Goal: Task Accomplishment & Management: Complete application form

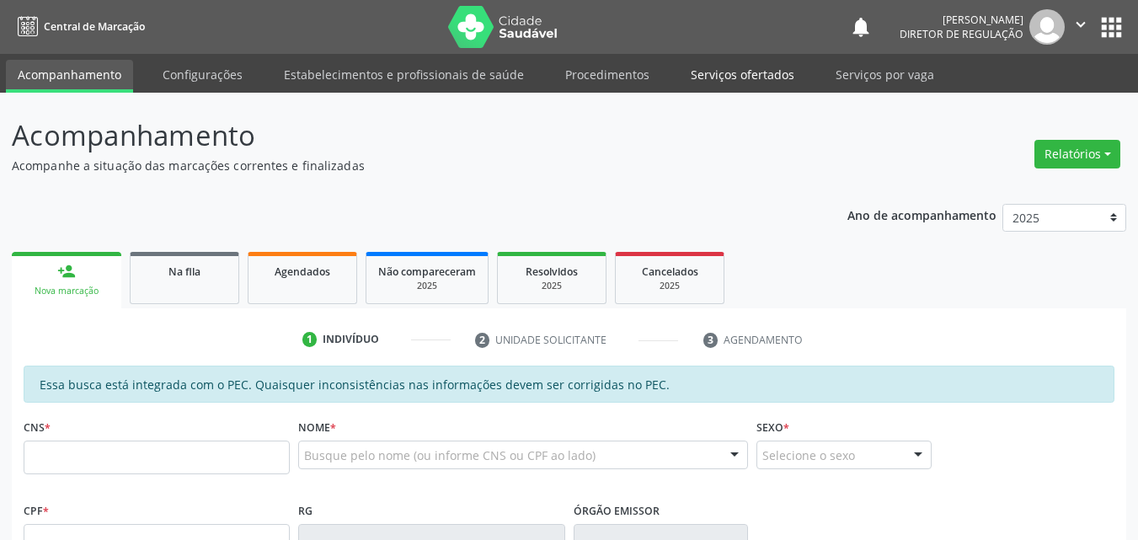
click at [719, 72] on link "Serviços ofertados" at bounding box center [742, 74] width 127 height 29
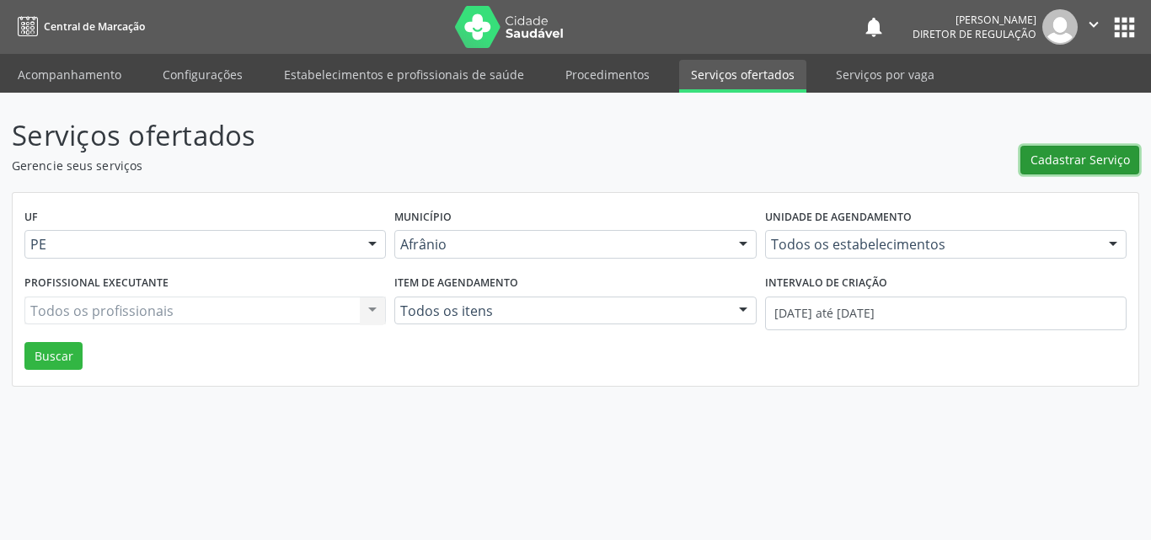
click at [1100, 157] on span "Cadastrar Serviço" at bounding box center [1079, 160] width 99 height 18
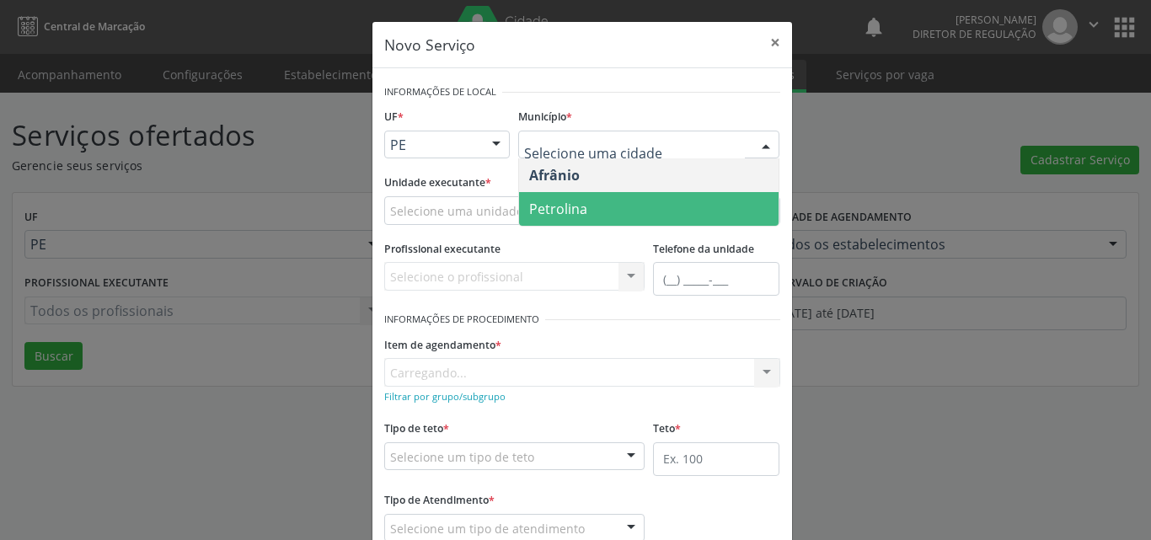
click at [582, 211] on span "Petrolina" at bounding box center [648, 209] width 259 height 34
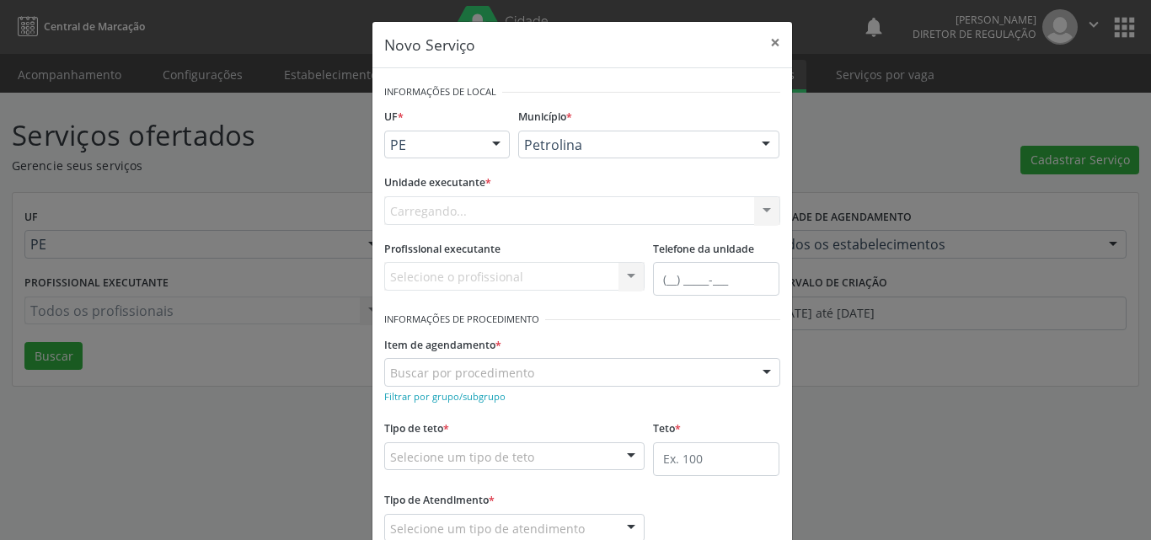
click at [516, 201] on div "Carregando... Academia da Saude de Afranio Academia da Saude do Bairro [PERSON_…" at bounding box center [582, 210] width 396 height 29
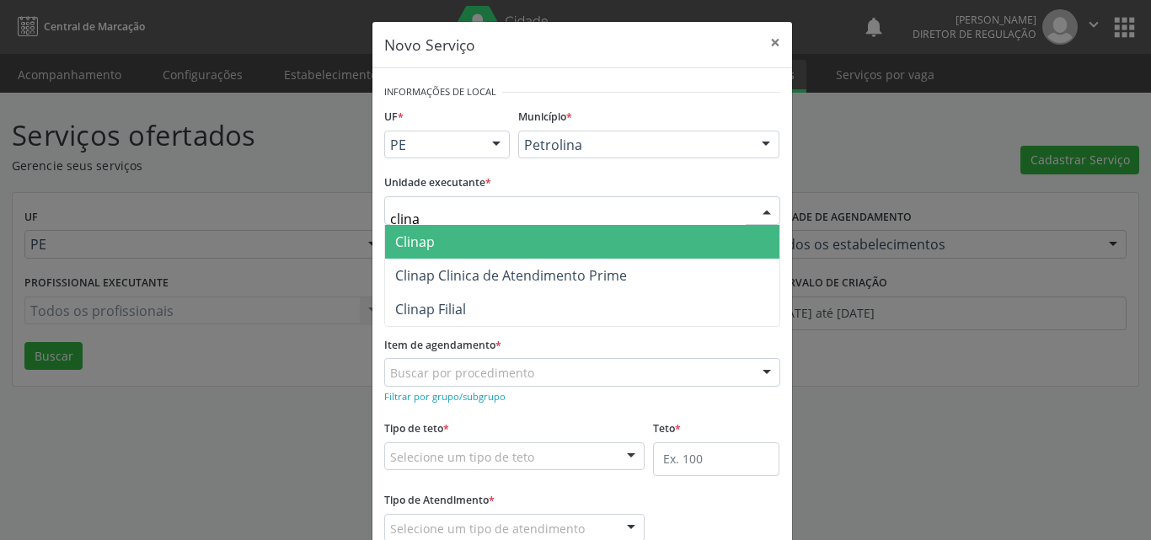
type input "clinap"
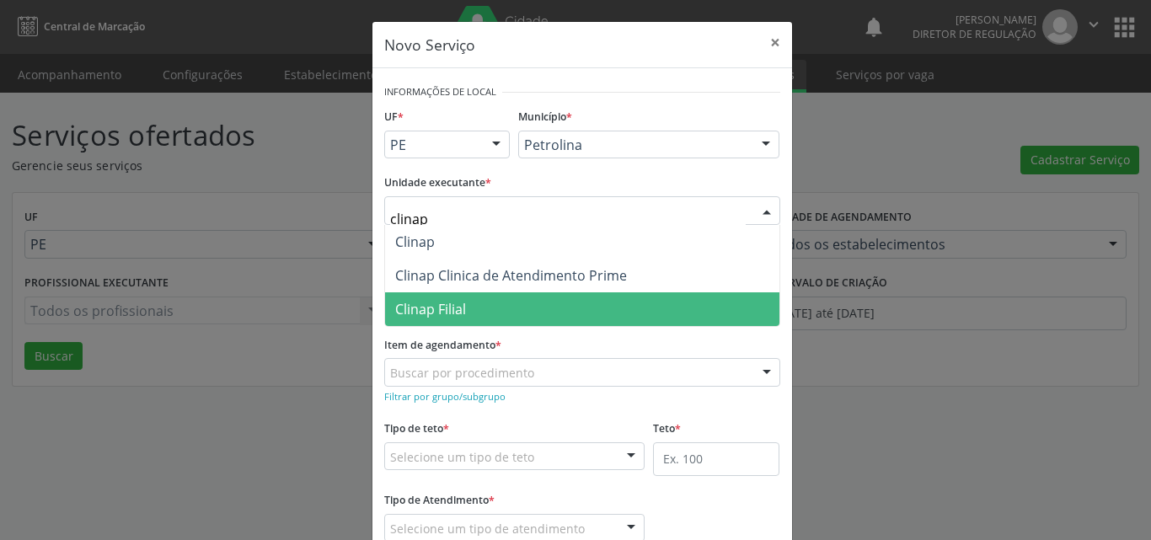
click at [465, 307] on span "Clinap Filial" at bounding box center [582, 309] width 394 height 34
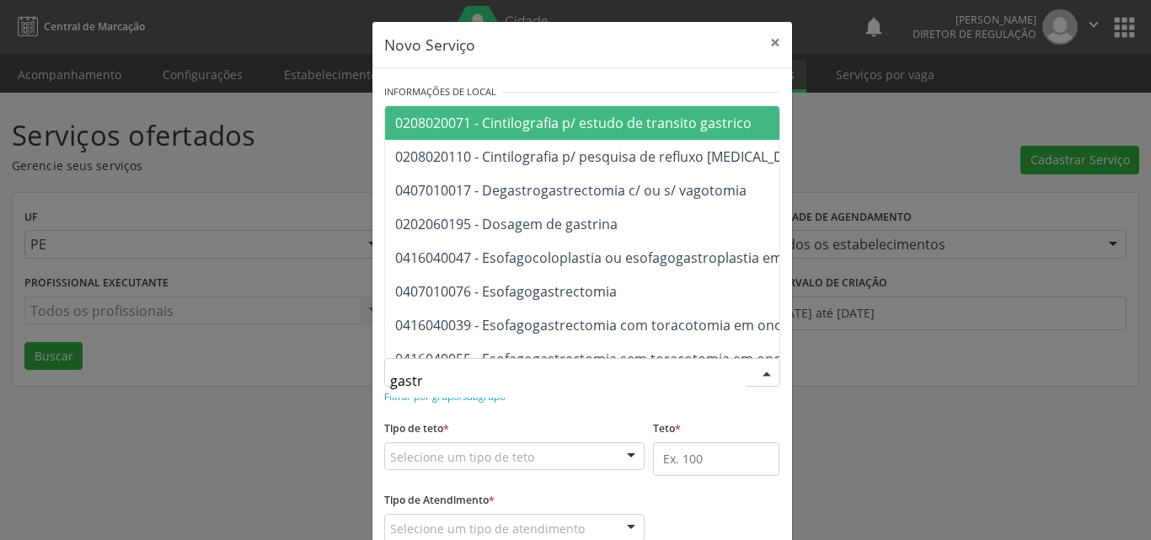
type input "[MEDICAL_DATA]"
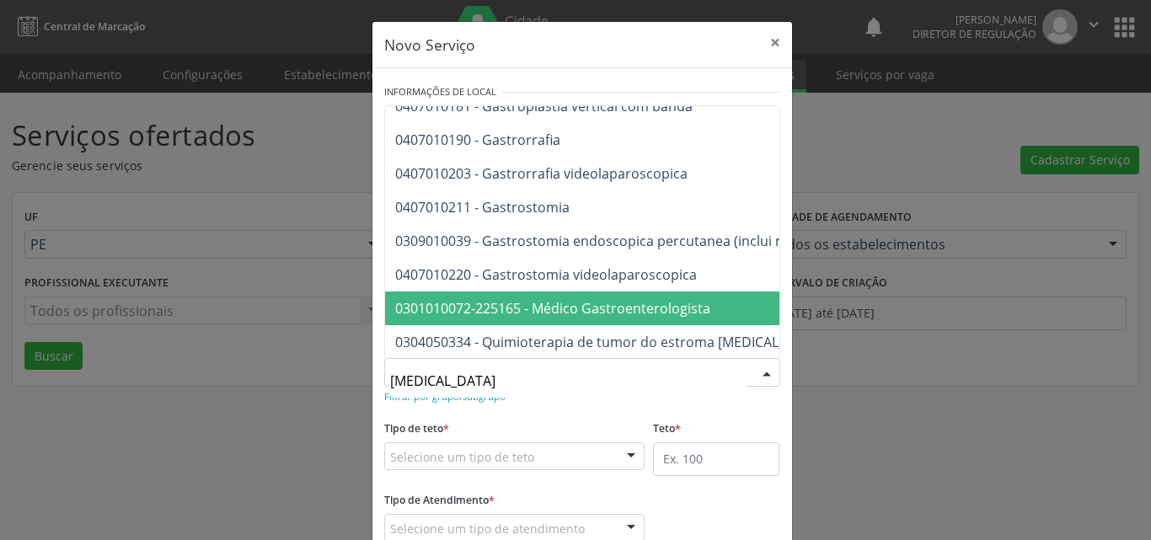
scroll to position [337, 0]
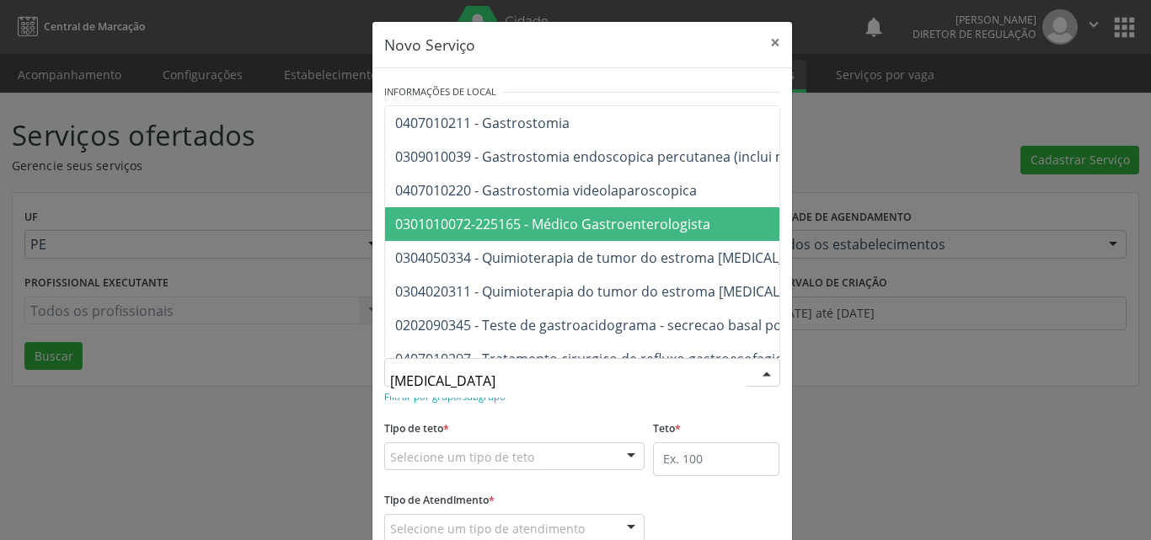
click at [579, 225] on span "0301010072-225165 - Médico Gastroenterologista" at bounding box center [552, 224] width 315 height 19
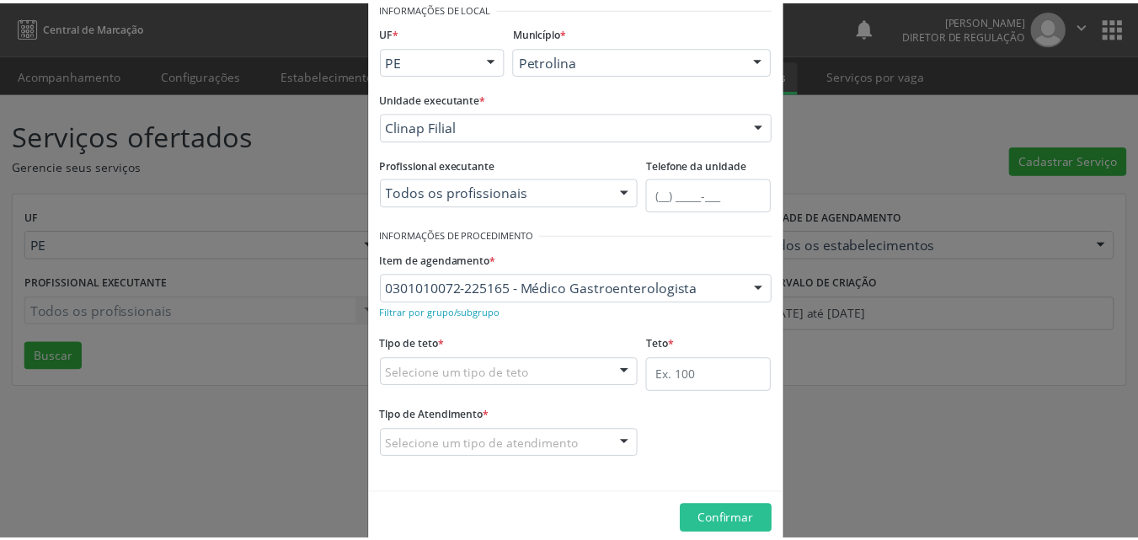
scroll to position [111, 0]
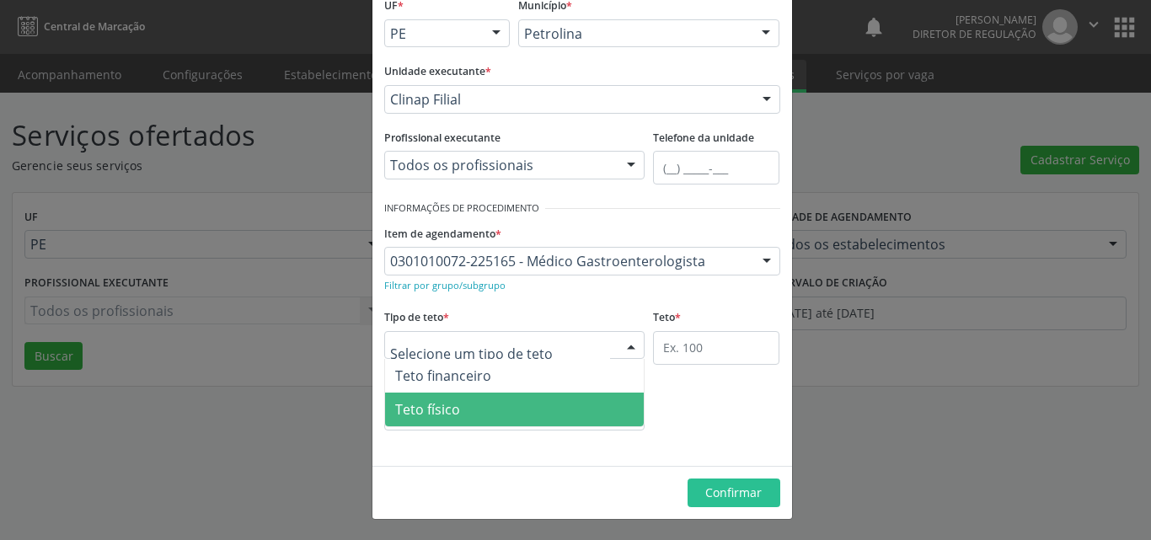
click at [454, 412] on span "Teto físico" at bounding box center [514, 410] width 259 height 34
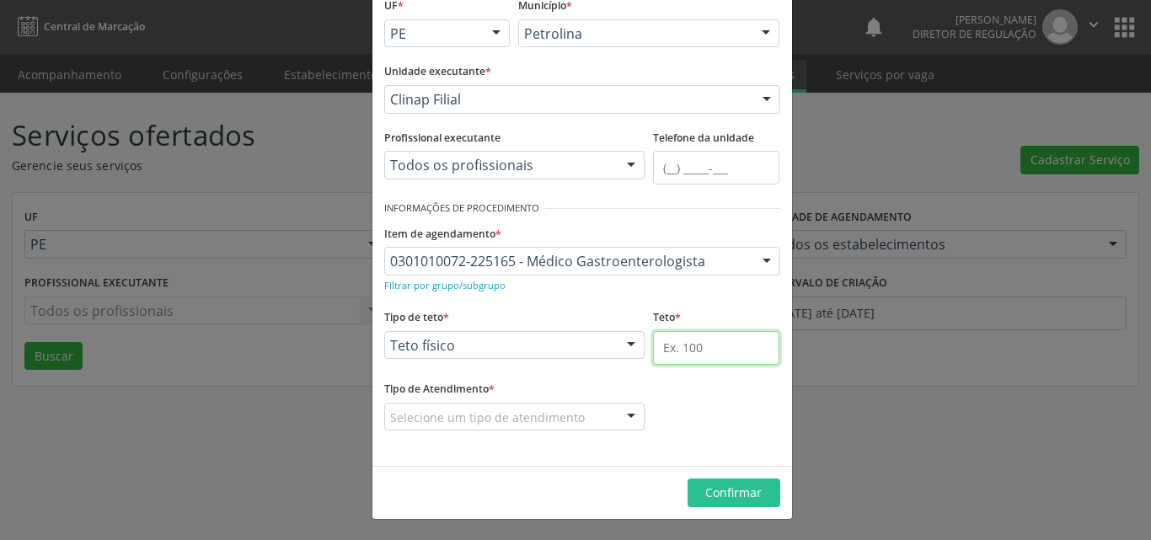
click at [694, 350] on input "text" at bounding box center [716, 348] width 126 height 34
type input "1"
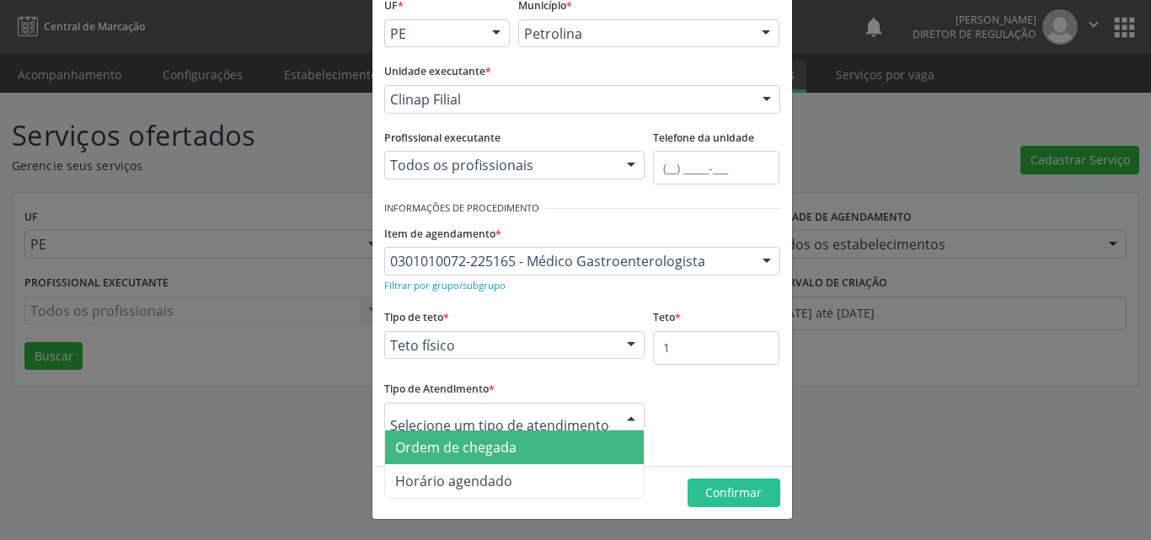
click at [536, 452] on span "Ordem de chegada" at bounding box center [514, 447] width 259 height 34
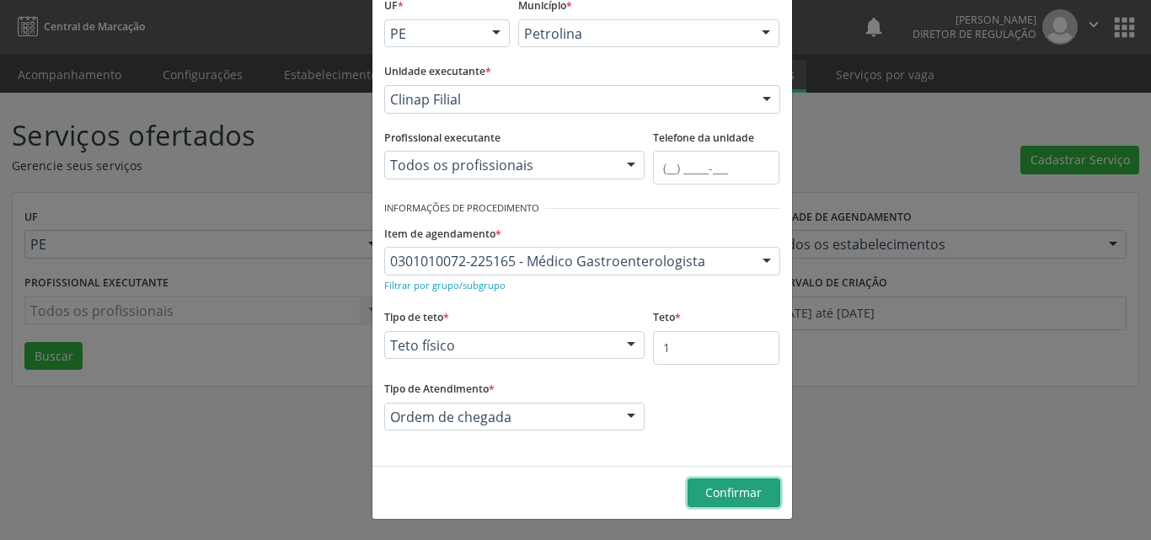
click at [715, 492] on span "Confirmar" at bounding box center [733, 492] width 56 height 16
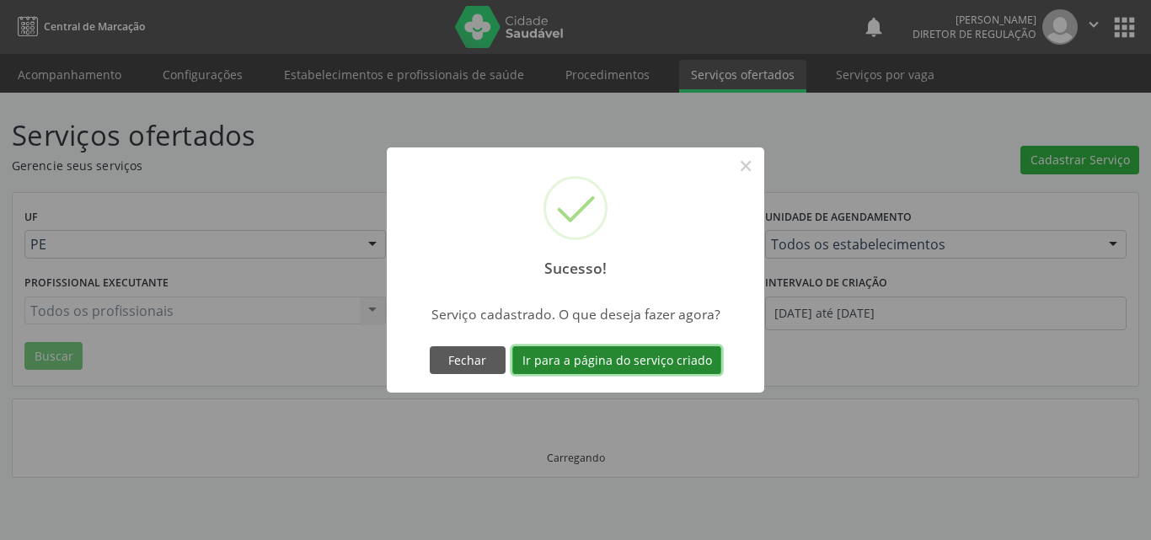
click at [624, 361] on button "Ir para a página do serviço criado" at bounding box center [616, 360] width 209 height 29
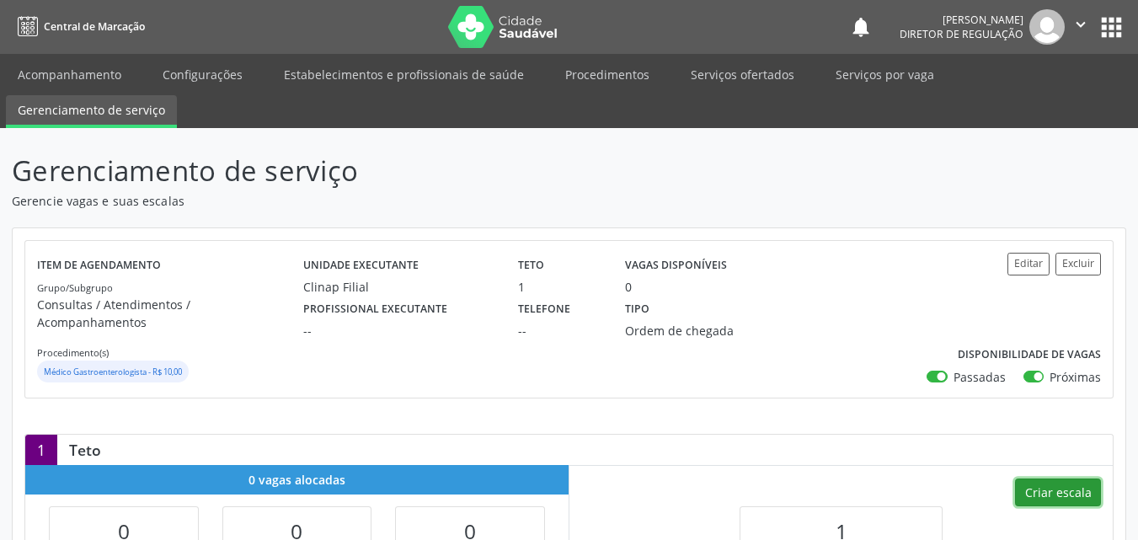
click at [1065, 479] on button "Criar escala" at bounding box center [1058, 493] width 86 height 29
select select "8"
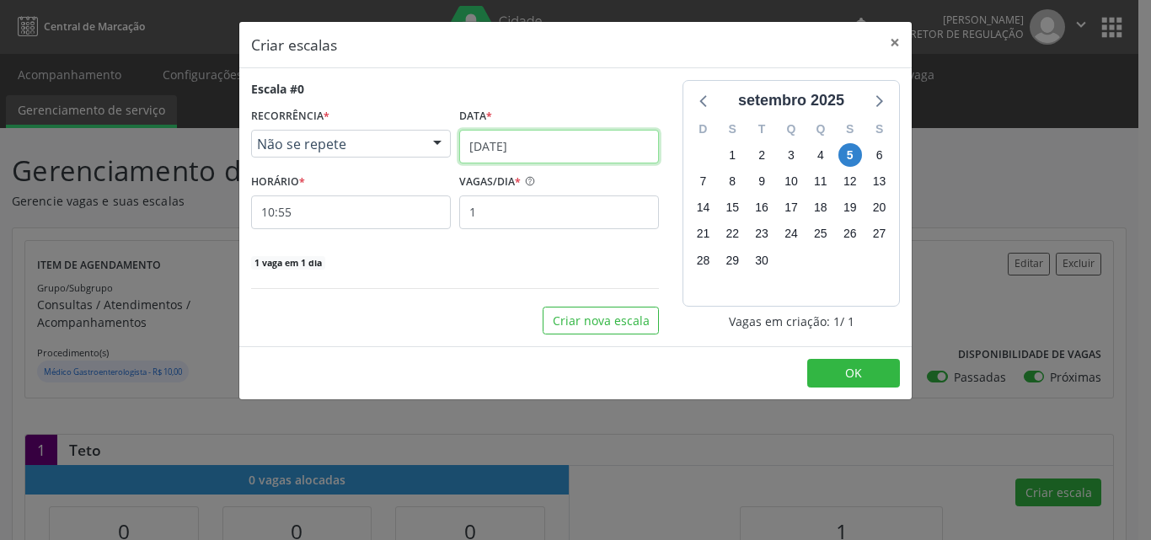
click at [578, 140] on input "[DATE]" at bounding box center [559, 147] width 200 height 34
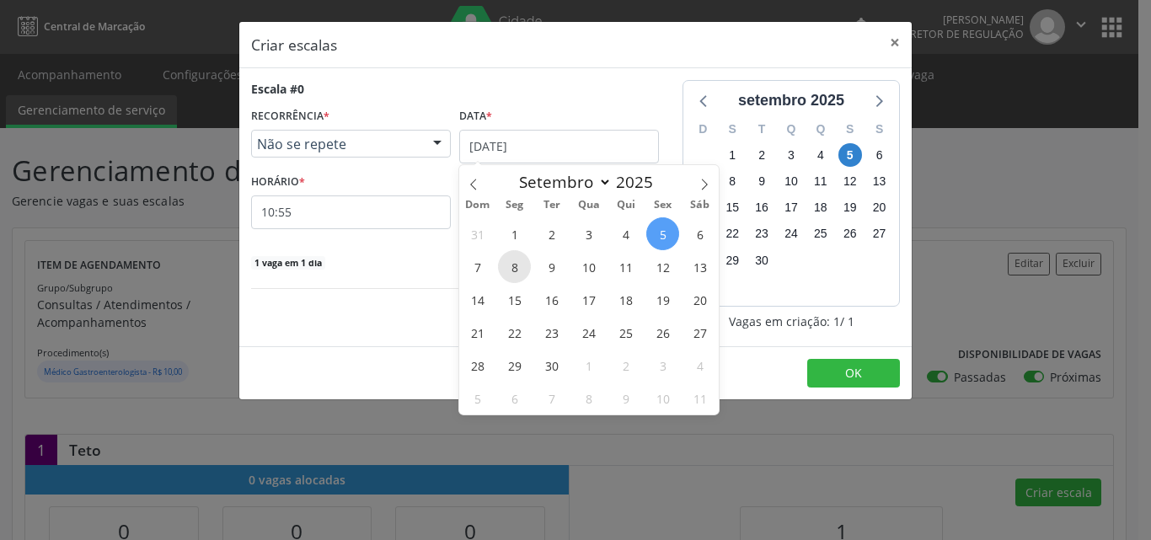
click at [513, 269] on span "8" at bounding box center [514, 266] width 33 height 33
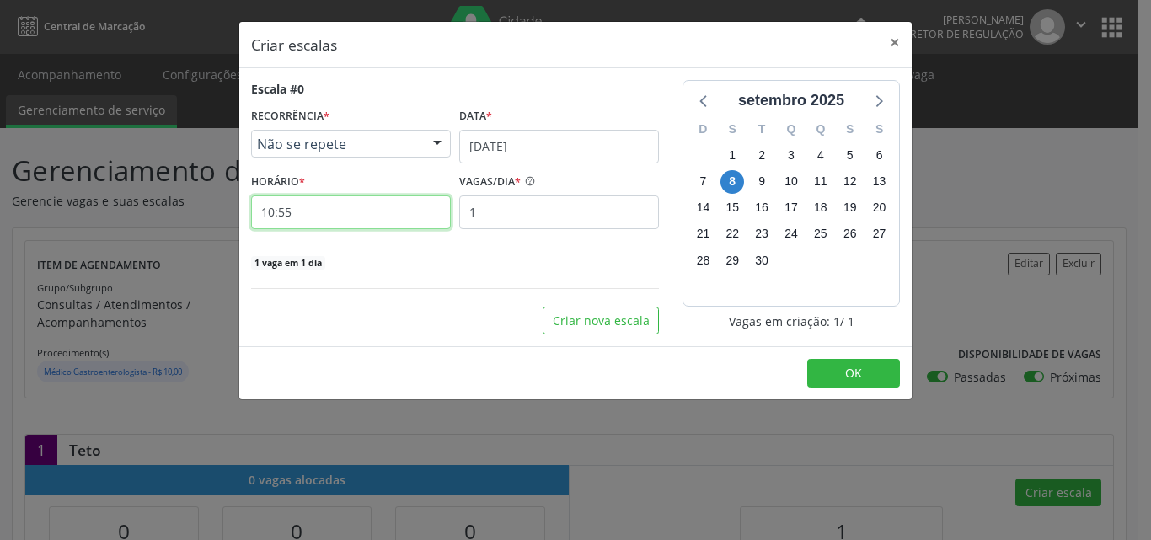
click at [388, 215] on input "10:55" at bounding box center [351, 212] width 200 height 34
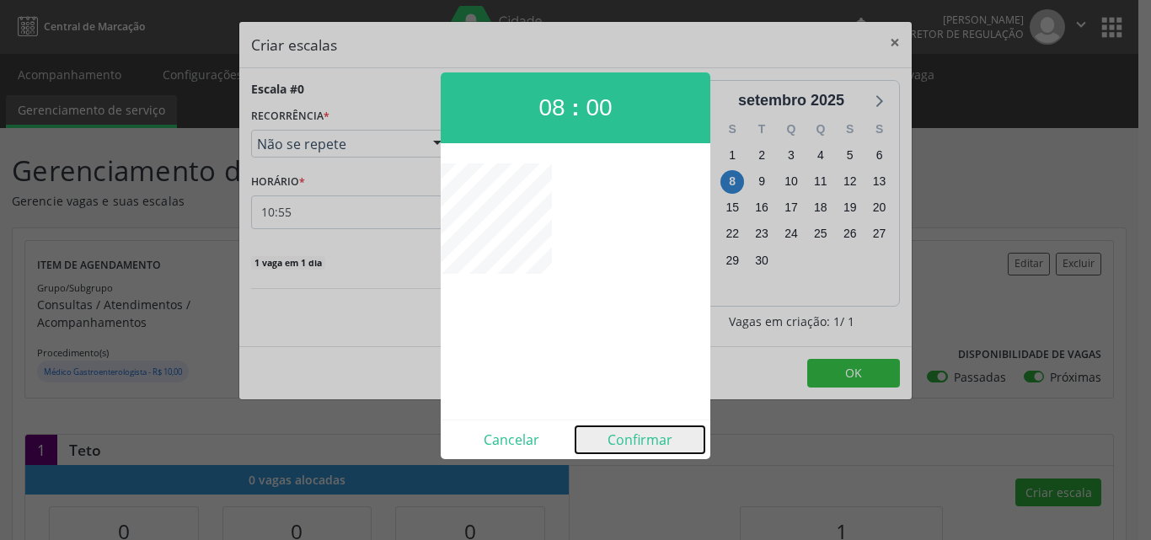
click at [636, 441] on button "Confirmar" at bounding box center [639, 439] width 129 height 27
type input "08:00"
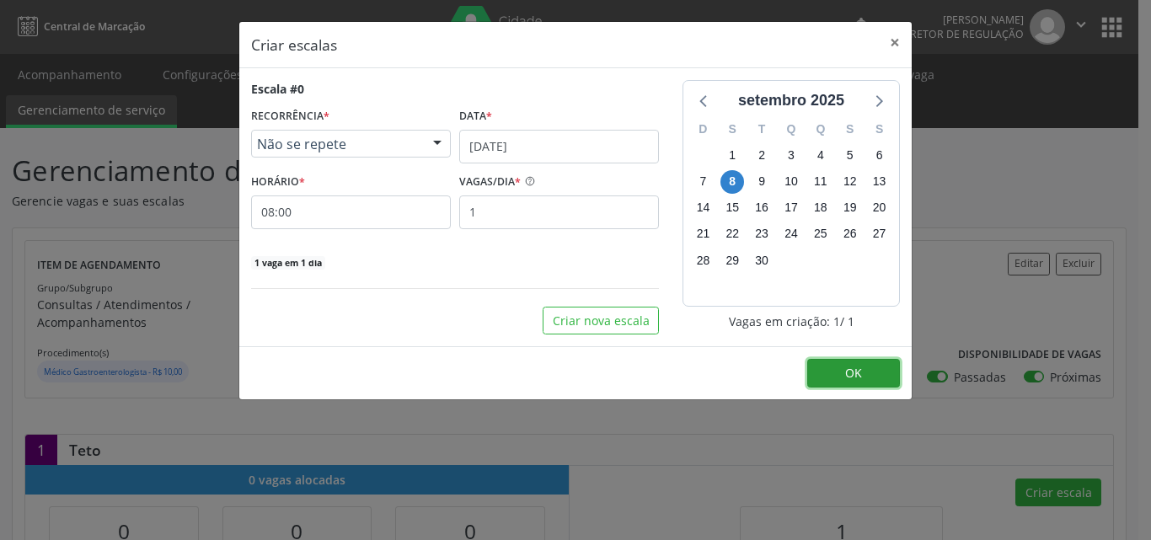
click at [869, 377] on button "OK" at bounding box center [853, 373] width 93 height 29
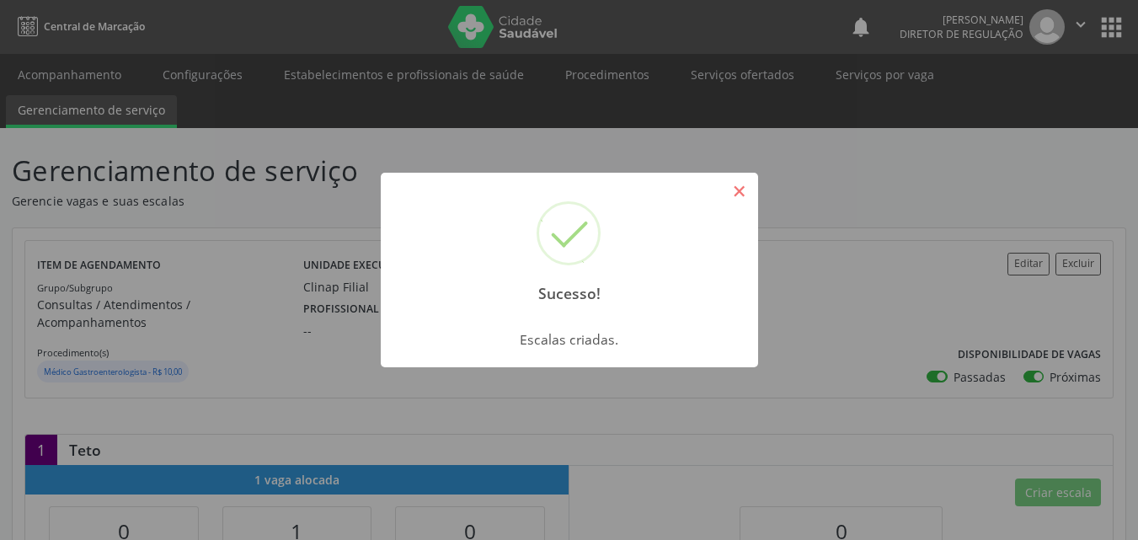
click at [739, 190] on button "×" at bounding box center [739, 191] width 29 height 29
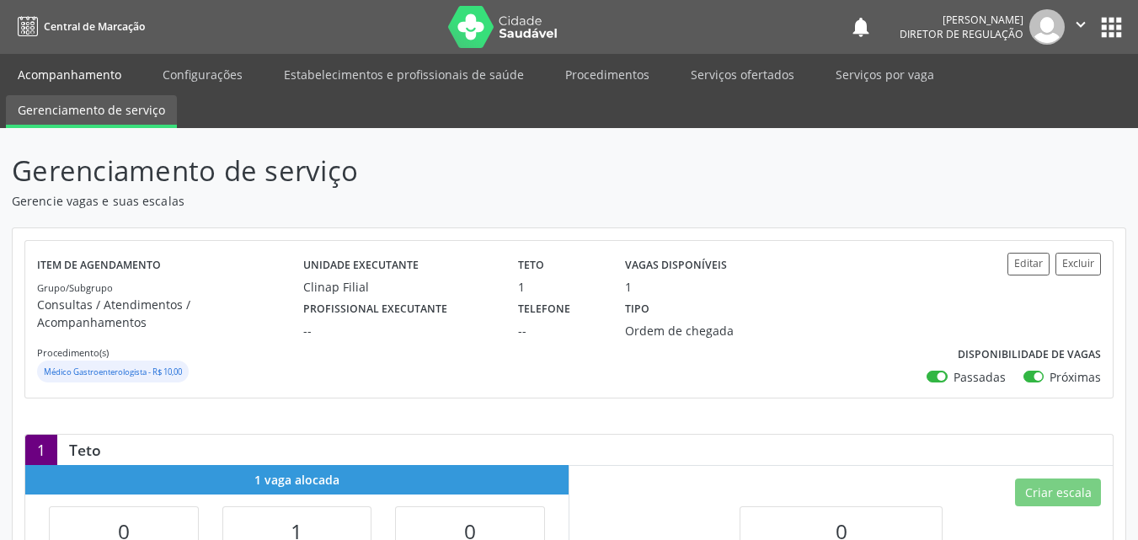
click at [99, 72] on link "Acompanhamento" at bounding box center [69, 74] width 127 height 29
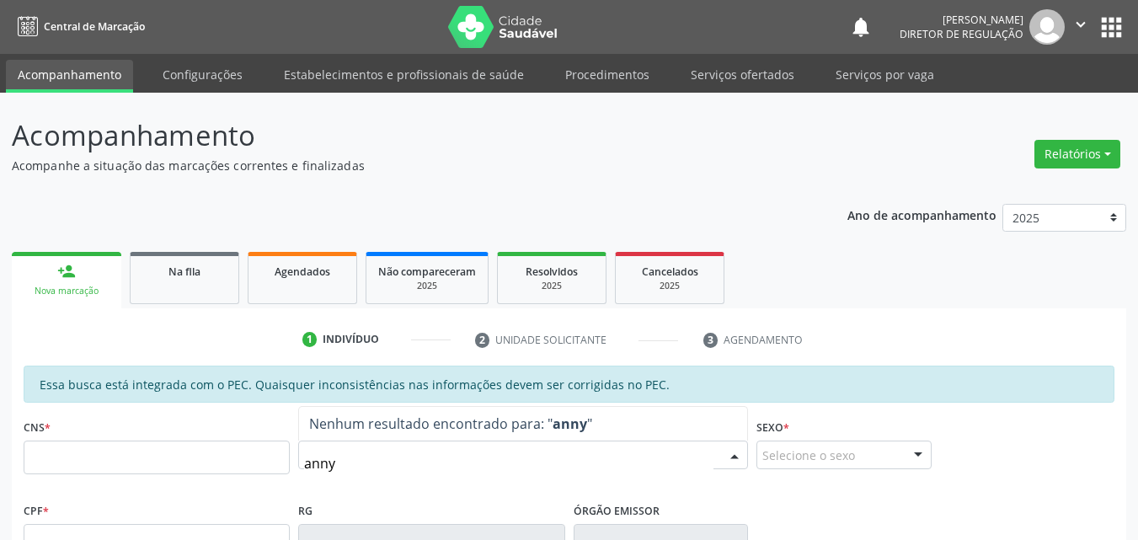
type input "[PERSON_NAME]"
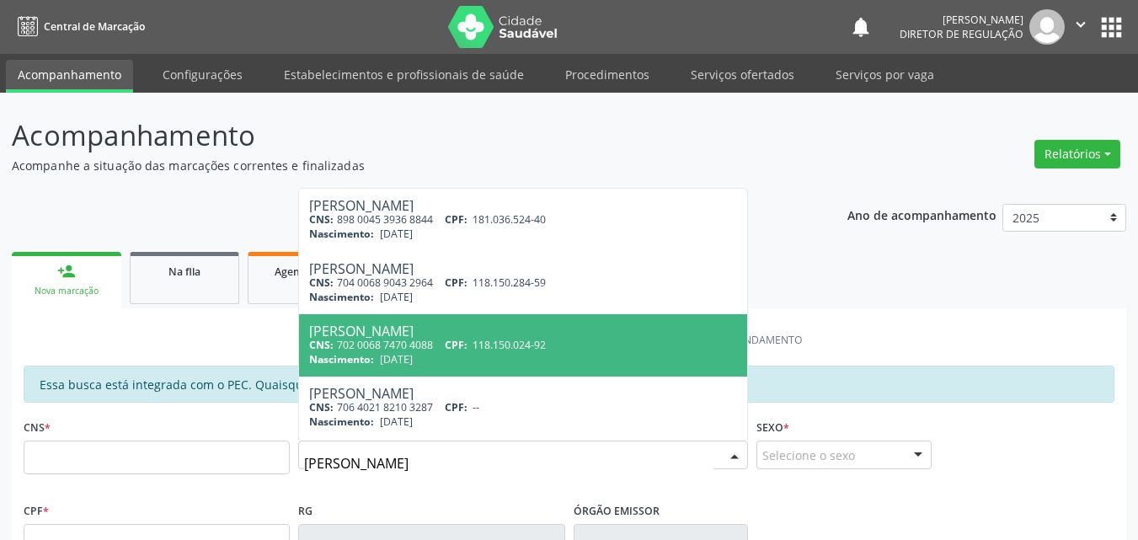
click at [499, 347] on span "118.150.024-92" at bounding box center [509, 345] width 73 height 14
type input "702 0068 7470 4088"
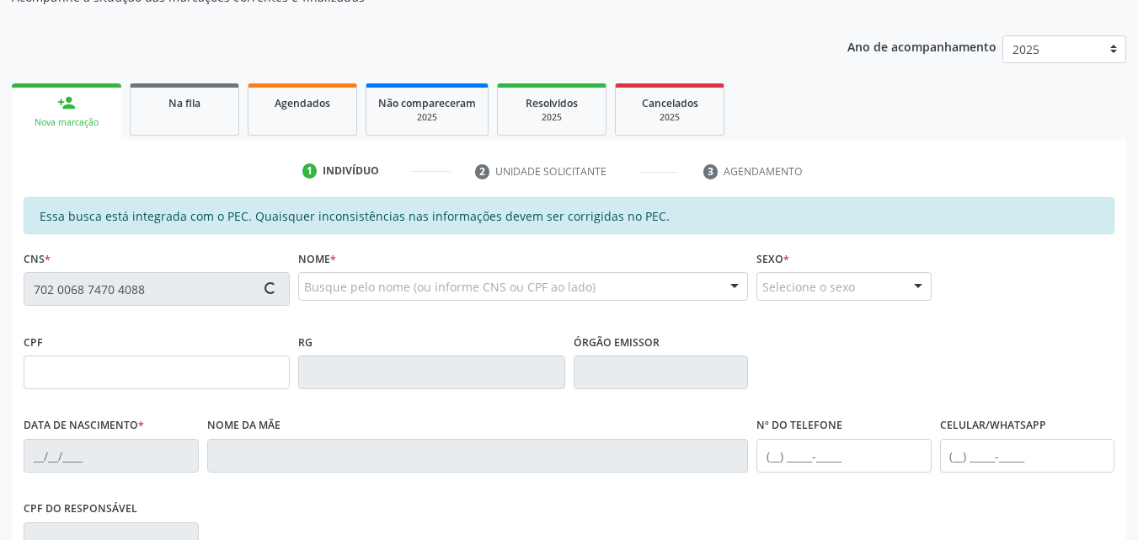
scroll to position [253, 0]
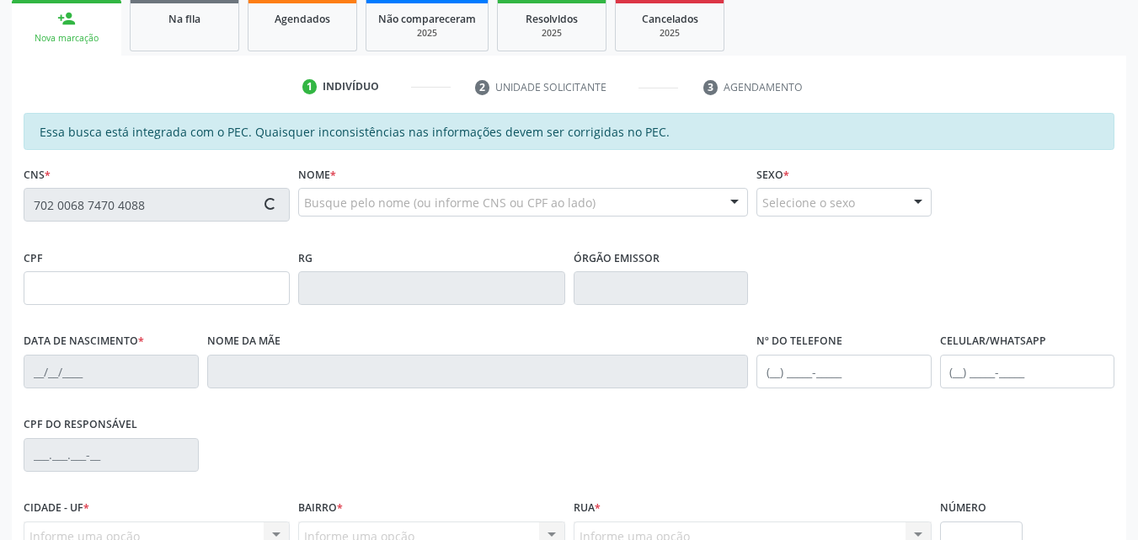
type input "118.150.024-92"
type input "[DATE]"
type input "[PERSON_NAME]"
type input "[PHONE_NUMBER]"
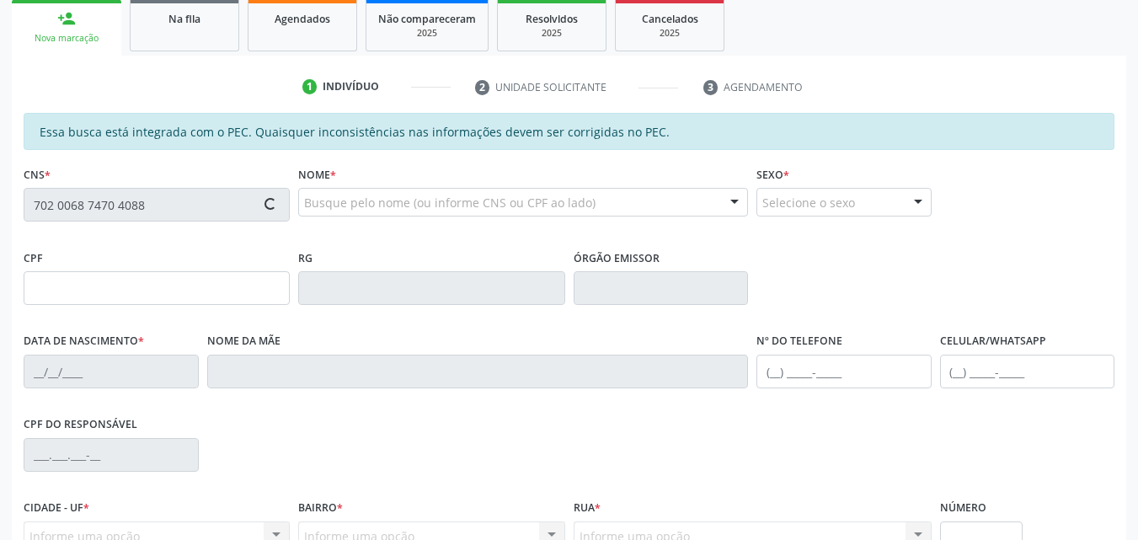
type input "S/N"
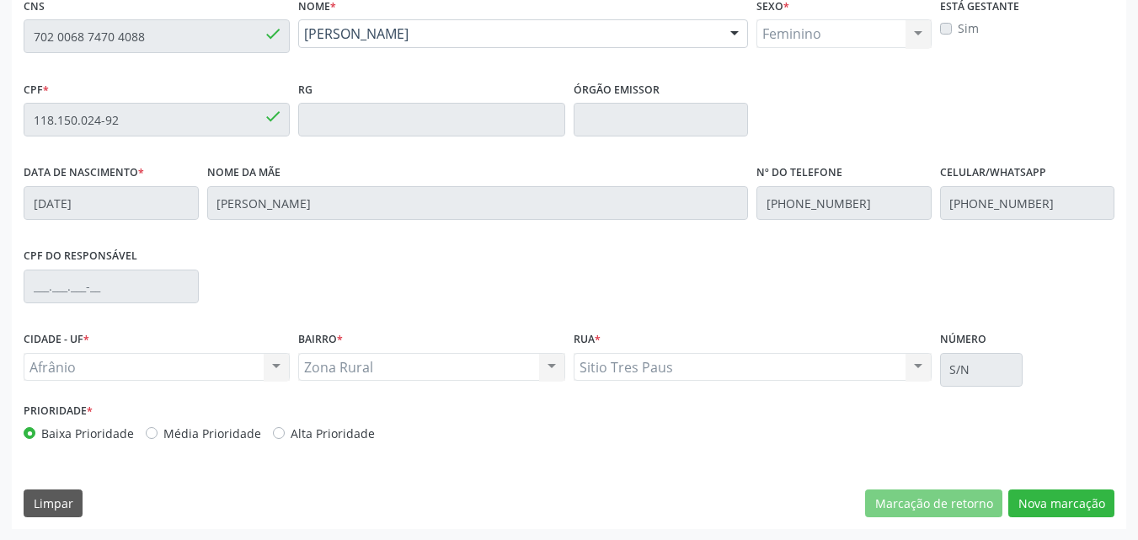
scroll to position [422, 0]
click at [1080, 510] on button "Nova marcação" at bounding box center [1061, 503] width 106 height 29
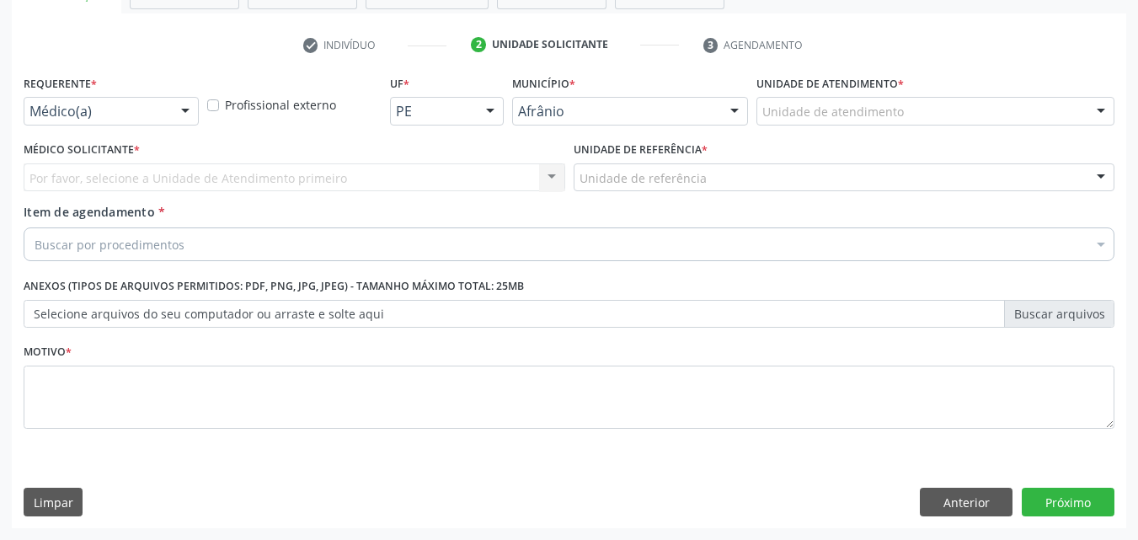
click at [906, 111] on div "Unidade de atendimento" at bounding box center [936, 111] width 358 height 29
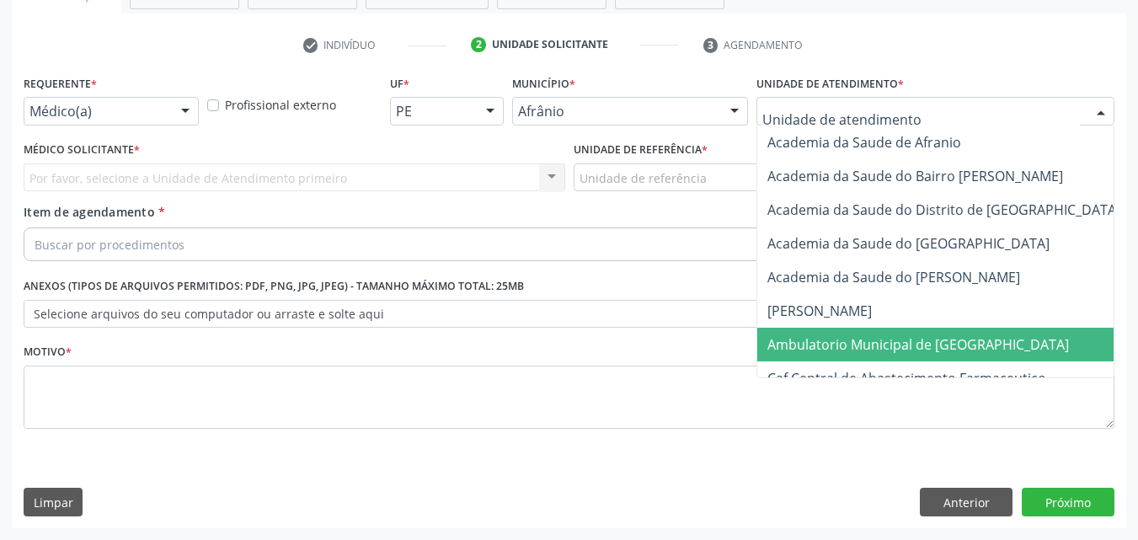
click at [837, 350] on span "Ambulatorio Municipal de [GEOGRAPHIC_DATA]" at bounding box center [918, 344] width 302 height 19
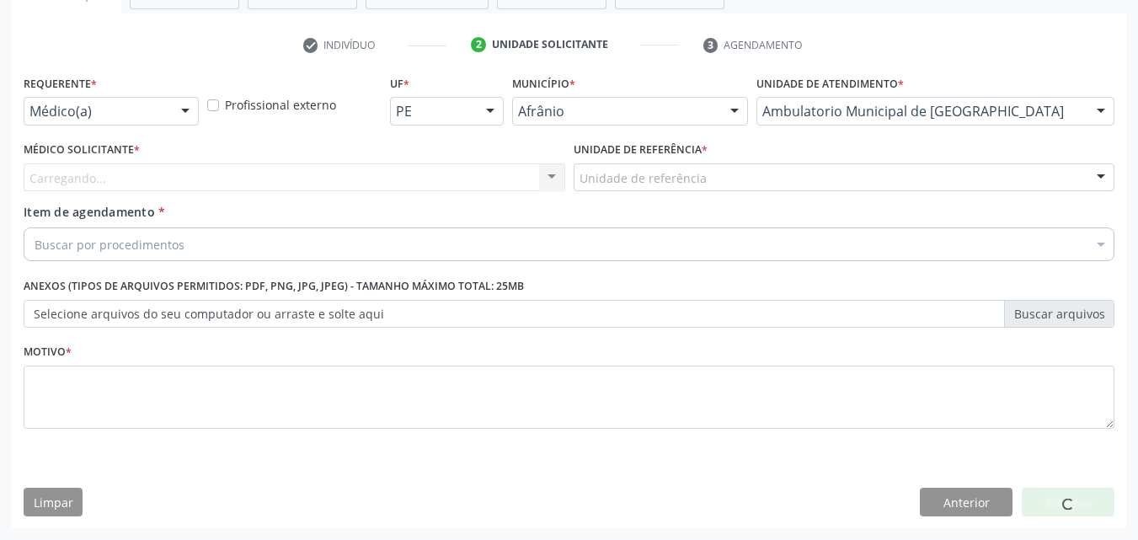
click at [717, 177] on div "Unidade de referência" at bounding box center [845, 177] width 542 height 29
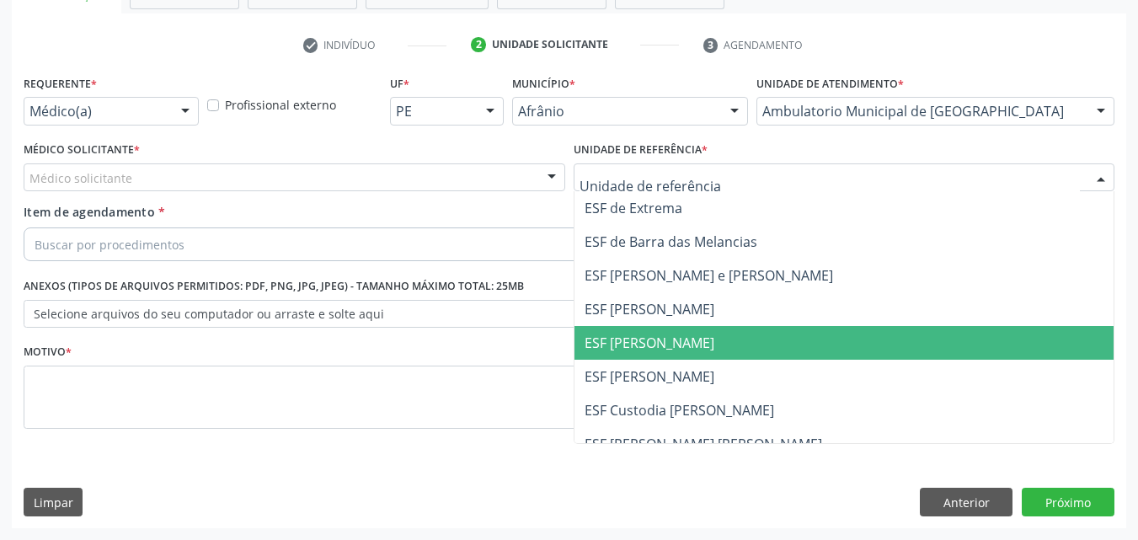
click at [689, 341] on span "ESF [PERSON_NAME]" at bounding box center [650, 343] width 130 height 19
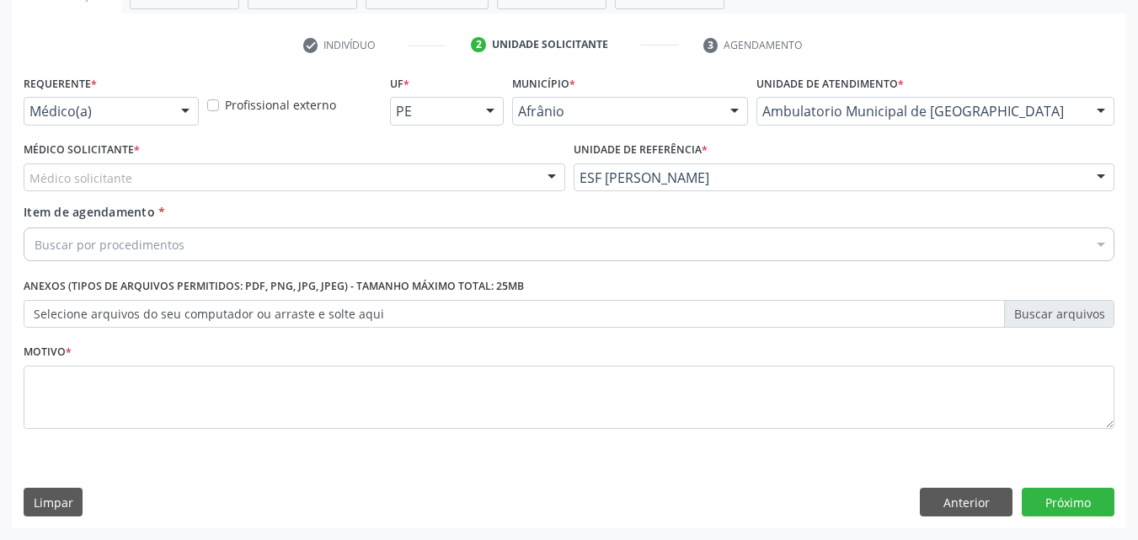
click at [460, 176] on div "Médico solicitante" at bounding box center [295, 177] width 542 height 29
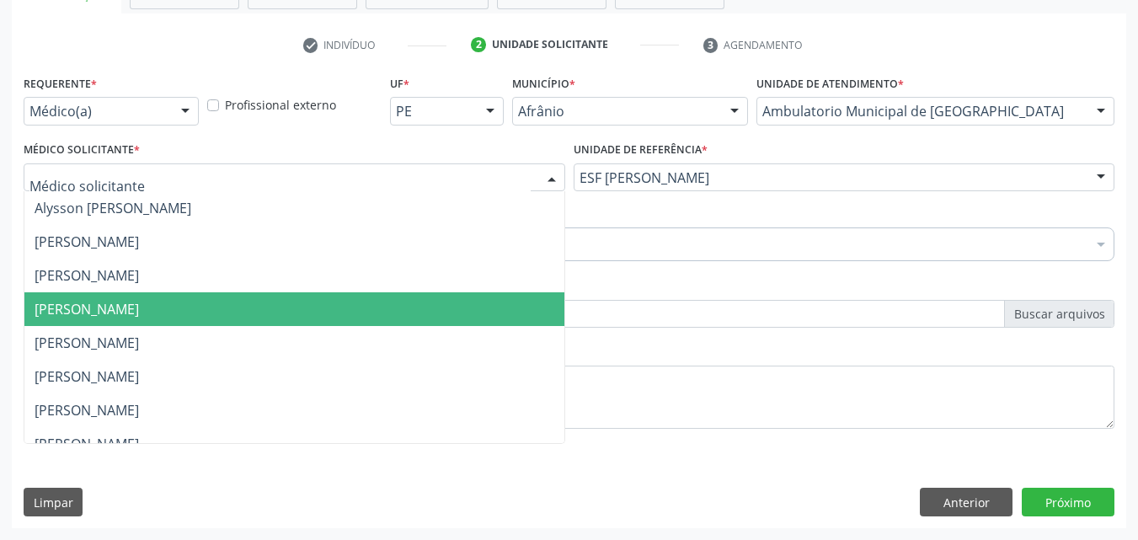
click at [404, 310] on span "[PERSON_NAME]" at bounding box center [294, 309] width 540 height 34
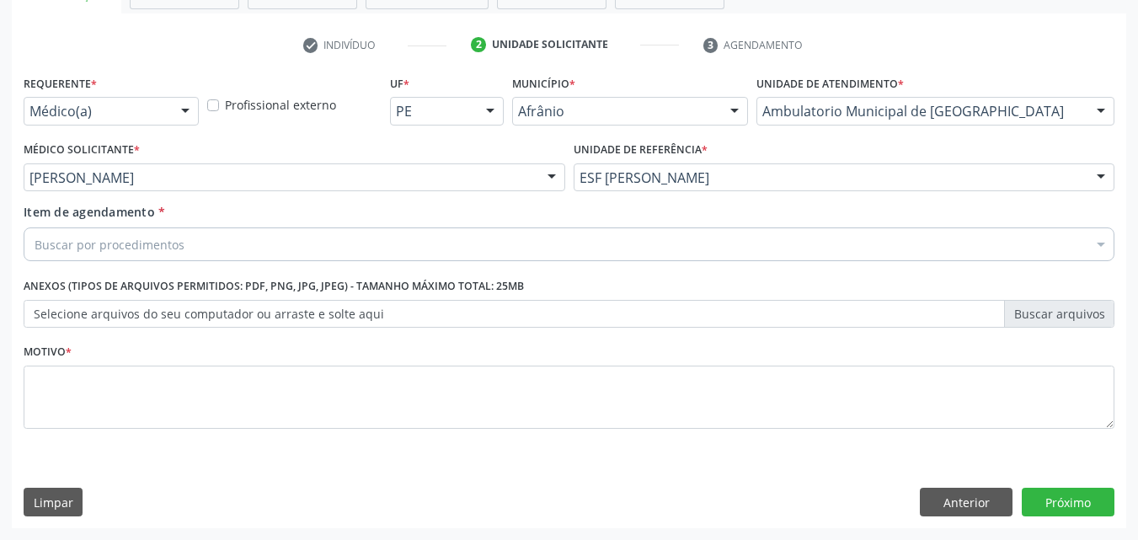
click at [314, 238] on div "Buscar por procedimentos" at bounding box center [569, 244] width 1091 height 34
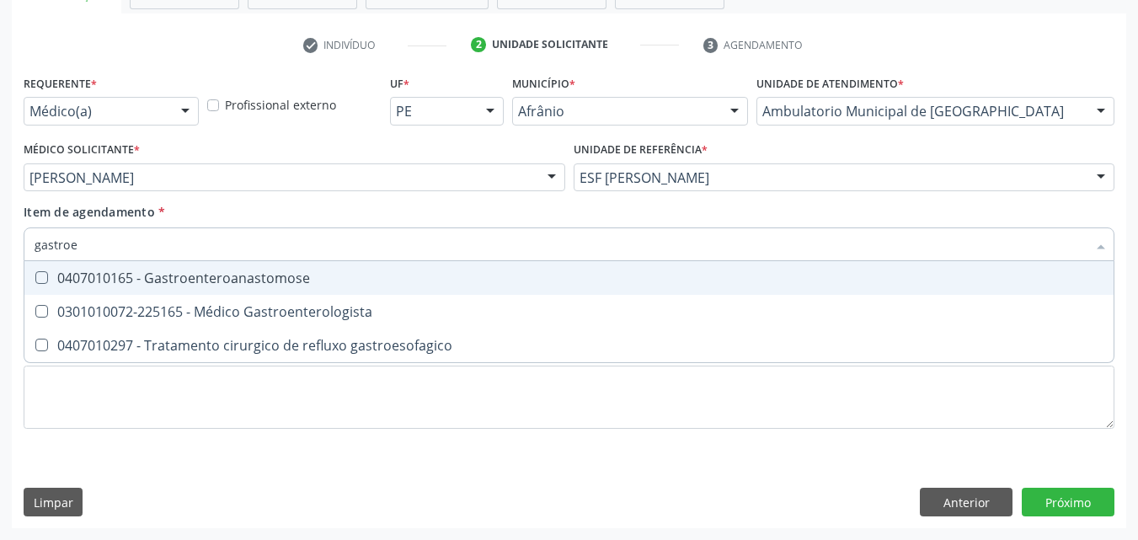
type input "gastroen"
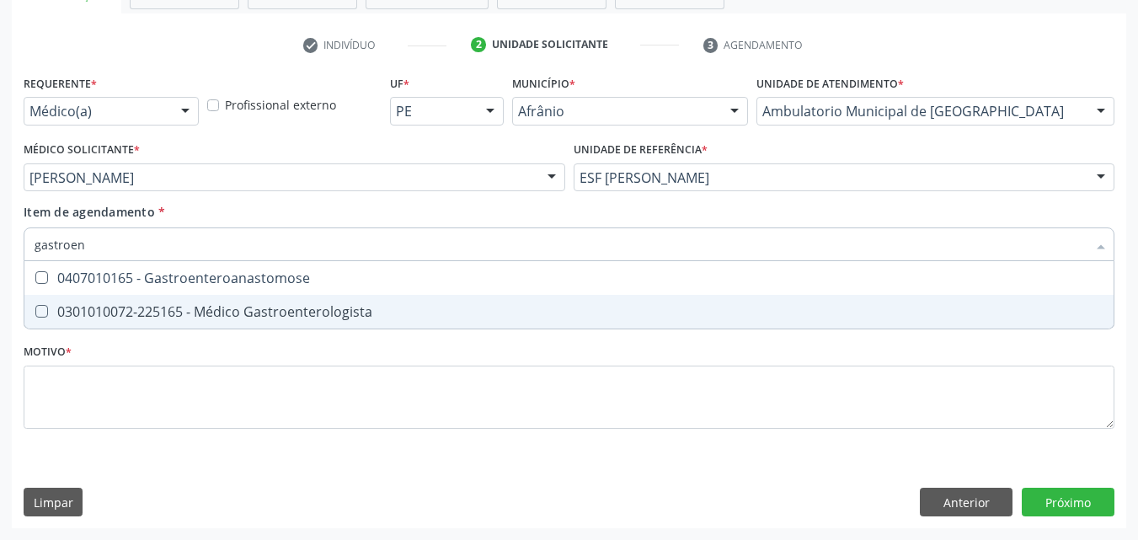
click at [330, 310] on div "0301010072-225165 - Médico Gastroenterologista" at bounding box center [569, 311] width 1069 height 13
checkbox Gastroenterologista "true"
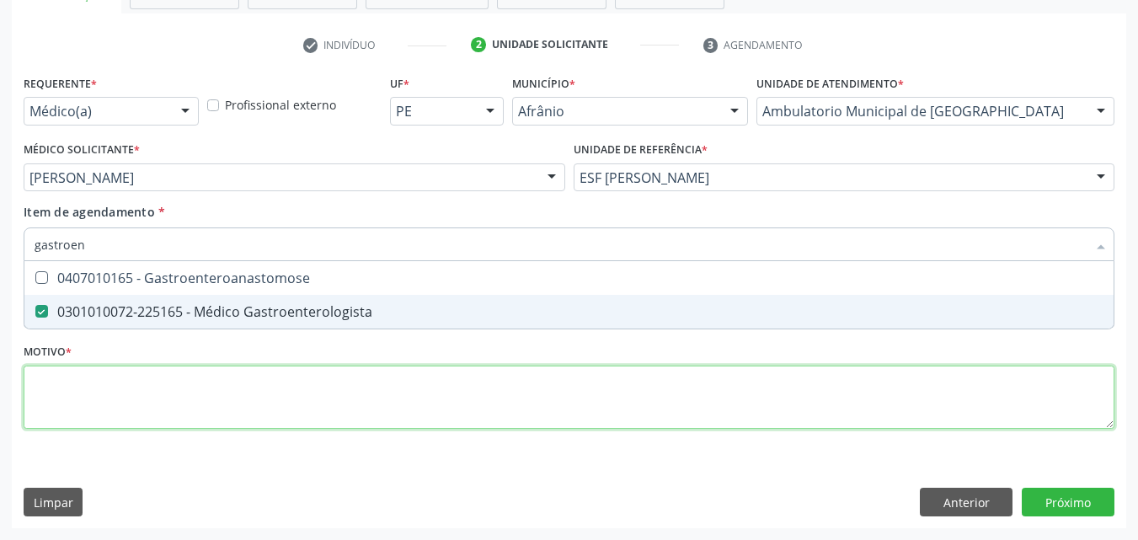
click at [331, 397] on div "Requerente * Médico(a) Médico(a) Enfermeiro(a) Paciente Nenhum resultado encont…" at bounding box center [569, 262] width 1091 height 382
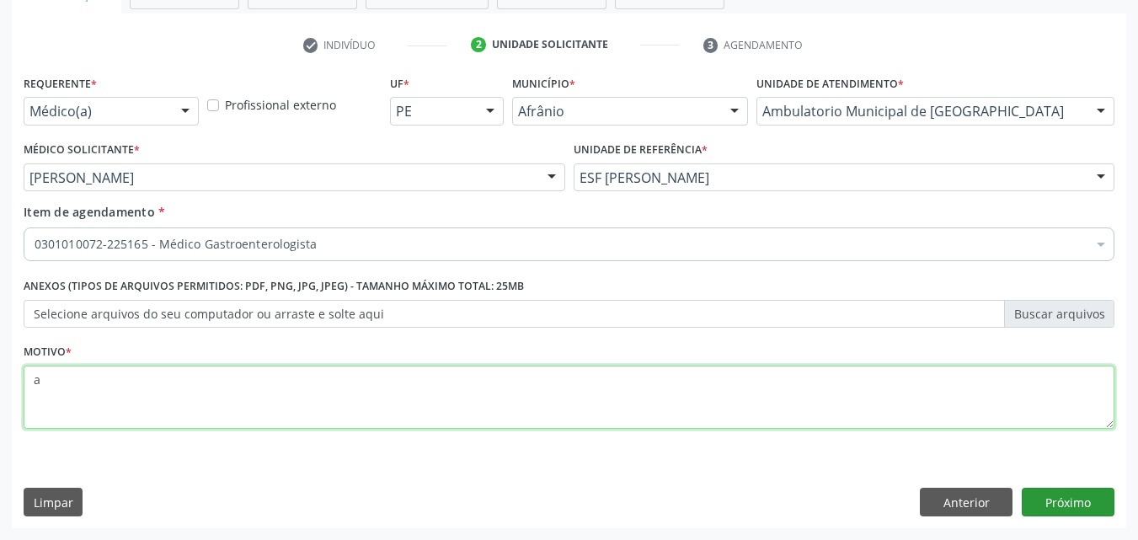
type textarea "a"
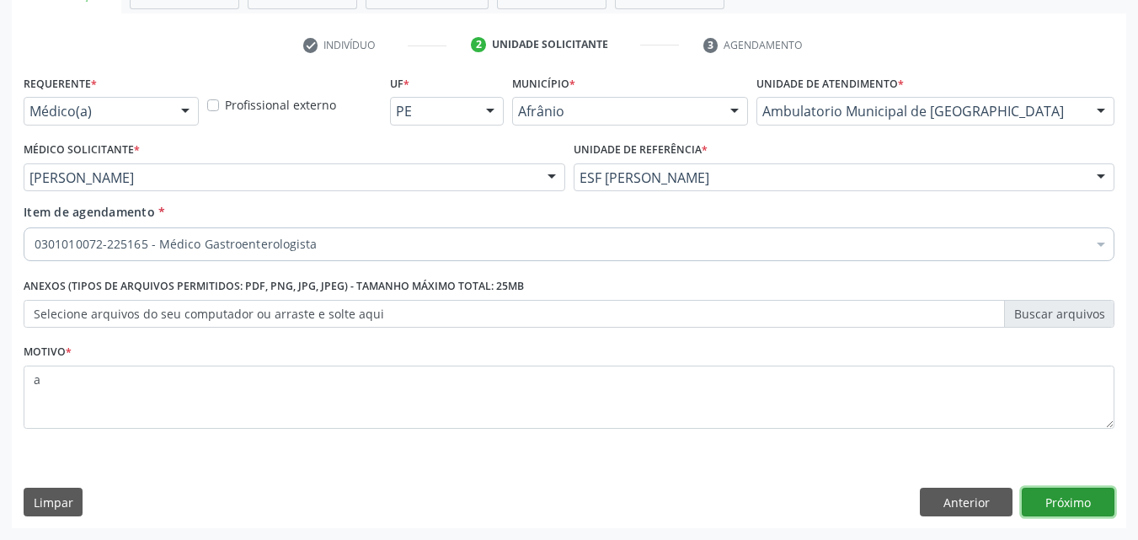
click at [1067, 503] on button "Próximo" at bounding box center [1068, 502] width 93 height 29
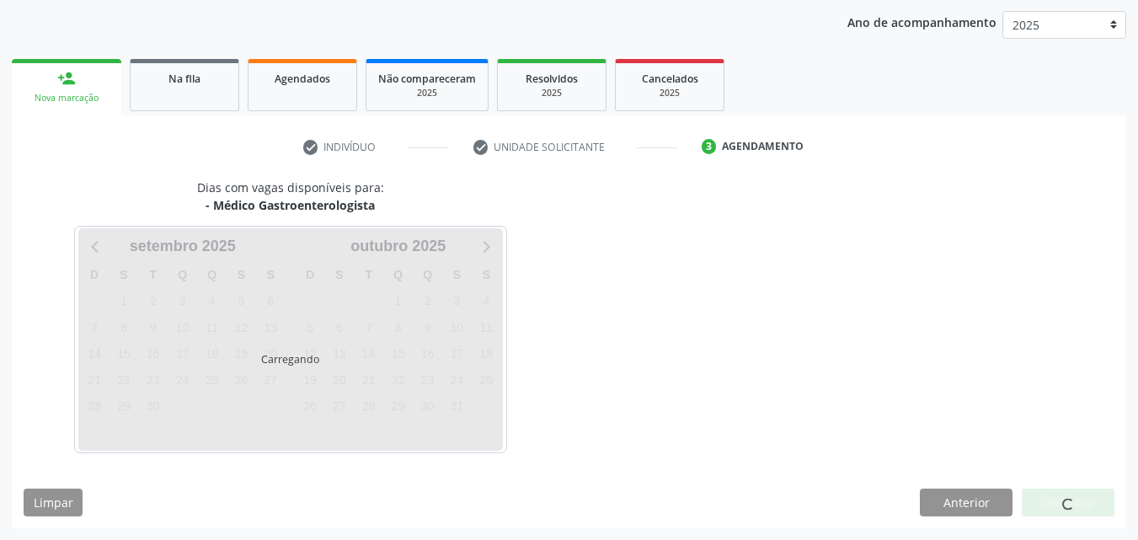
scroll to position [193, 0]
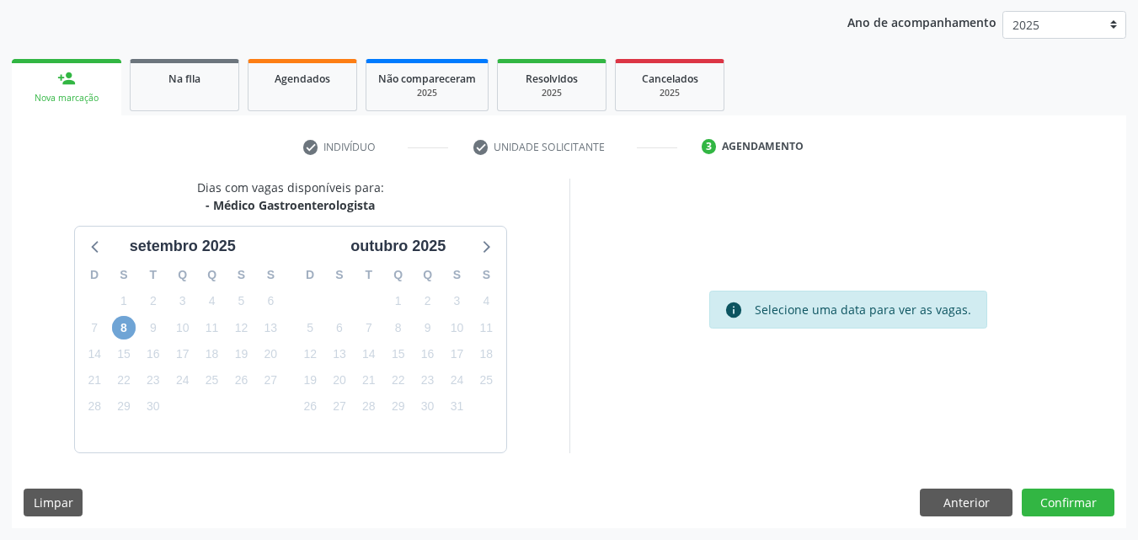
click at [125, 329] on span "8" at bounding box center [124, 328] width 24 height 24
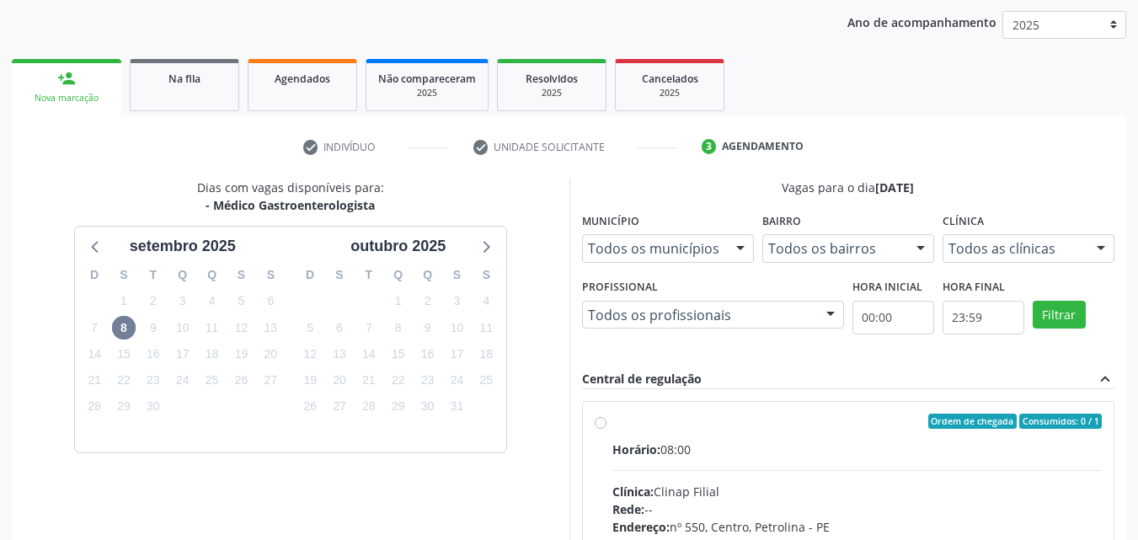
click at [740, 437] on label "Ordem de chegada Consumidos: 0 / 1 Horário: 08:00 Clínica: Clinap Filial Rede: …" at bounding box center [857, 543] width 490 height 259
click at [607, 429] on input "Ordem de chegada Consumidos: 0 / 1 Horário: 08:00 Clínica: Clinap Filial Rede: …" at bounding box center [601, 421] width 12 height 15
radio input "true"
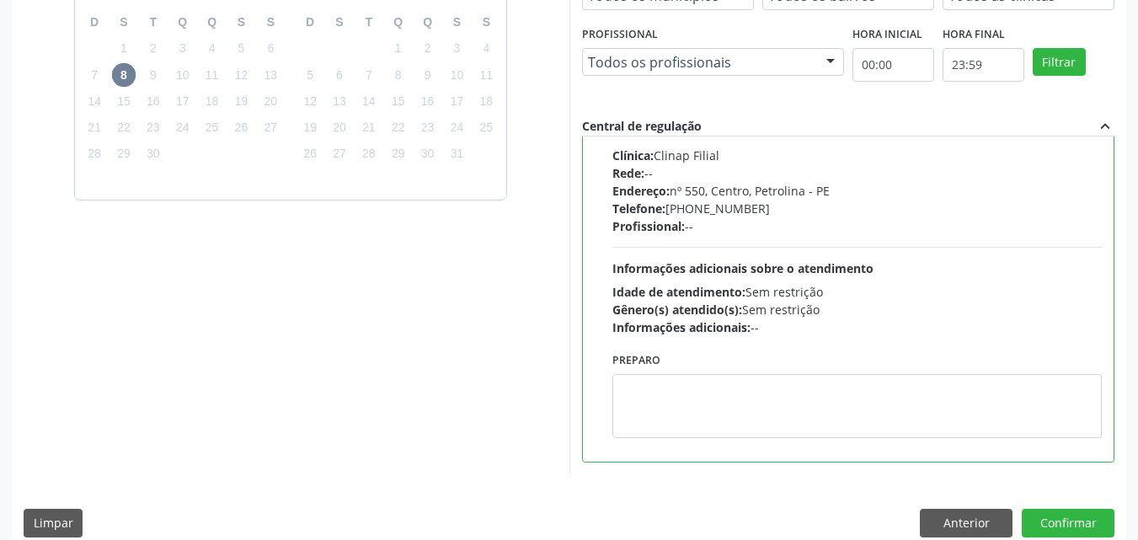
scroll to position [467, 0]
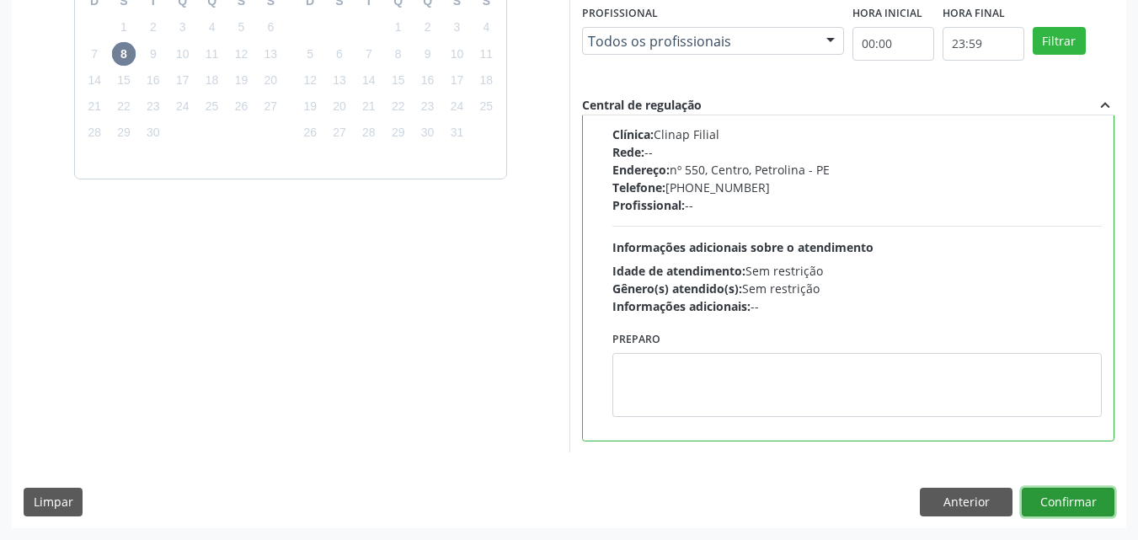
click at [1061, 511] on button "Confirmar" at bounding box center [1068, 502] width 93 height 29
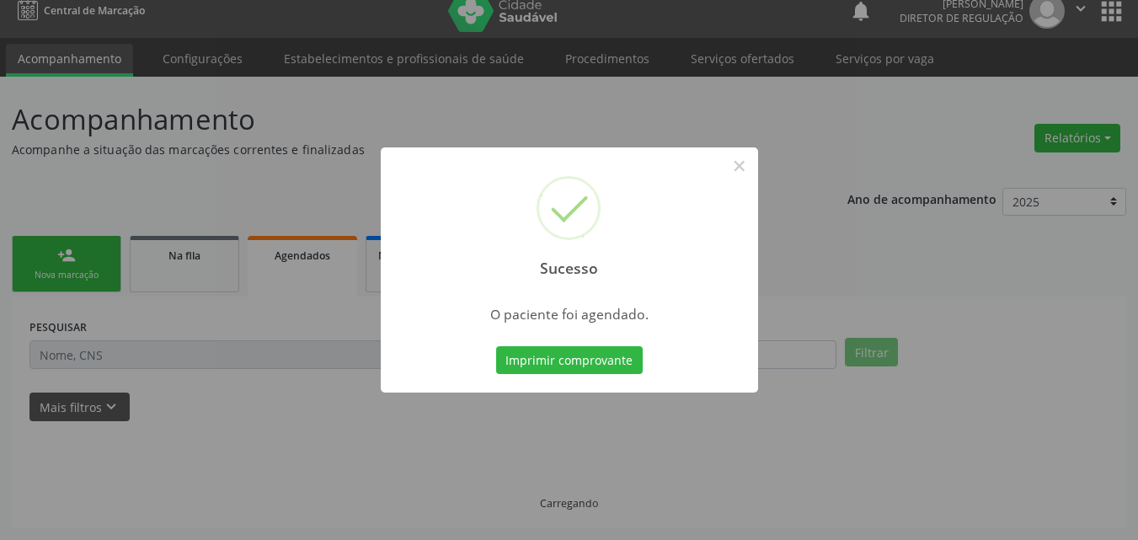
scroll to position [16, 0]
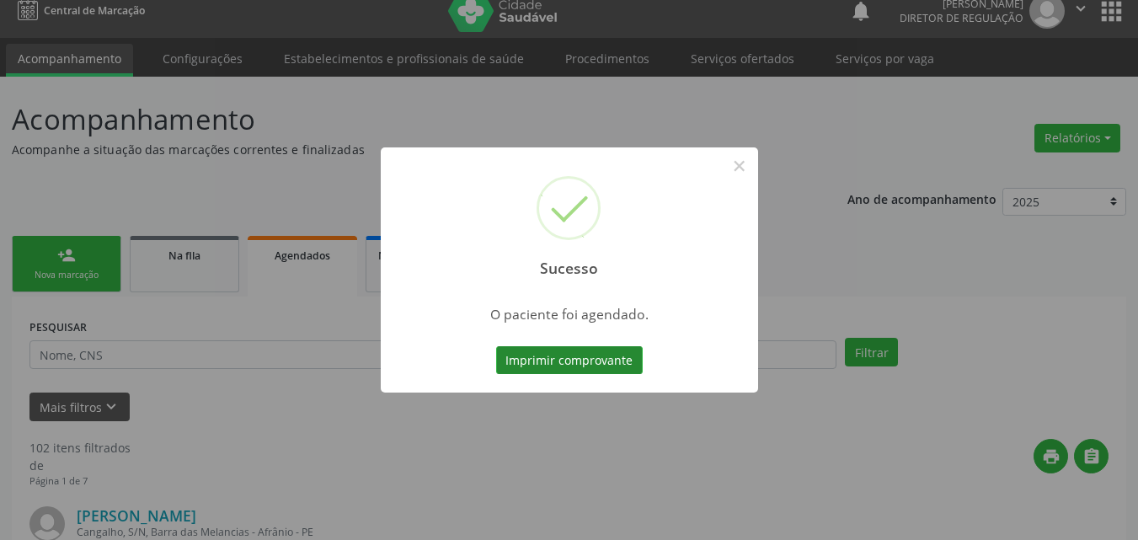
click at [564, 356] on button "Imprimir comprovante" at bounding box center [569, 360] width 147 height 29
